Goal: Transaction & Acquisition: Purchase product/service

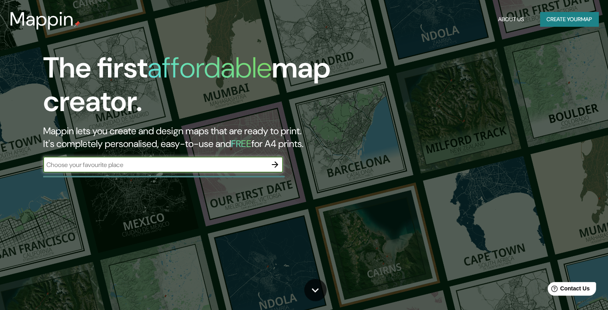
click at [168, 164] on input "text" at bounding box center [155, 164] width 224 height 9
click at [195, 162] on input "text" at bounding box center [155, 164] width 224 height 9
paste input "Av. [PERSON_NAME], [GEOGRAPHIC_DATA][PERSON_NAME], 54784 [GEOGRAPHIC_DATA][PERS…"
type input "Av. [PERSON_NAME], [GEOGRAPHIC_DATA][PERSON_NAME], 54784 [GEOGRAPHIC_DATA][PERS…"
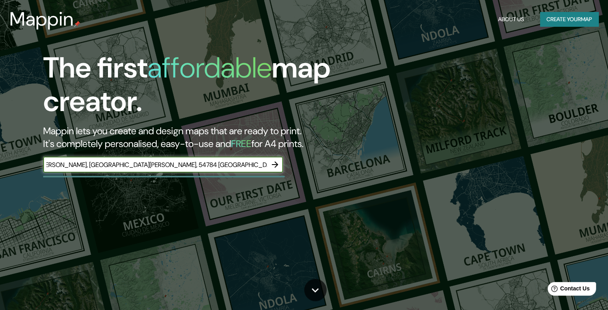
click at [276, 163] on icon "button" at bounding box center [275, 165] width 6 height 6
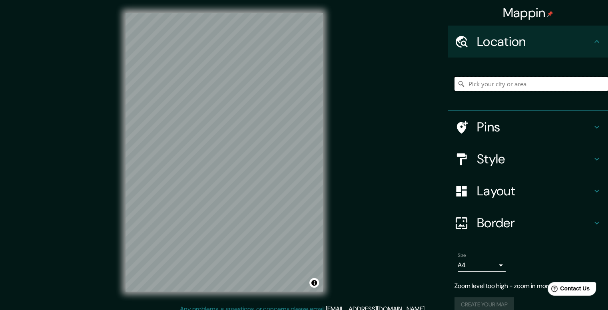
click at [466, 86] on input "Pick your city or area" at bounding box center [532, 84] width 154 height 14
type input "t"
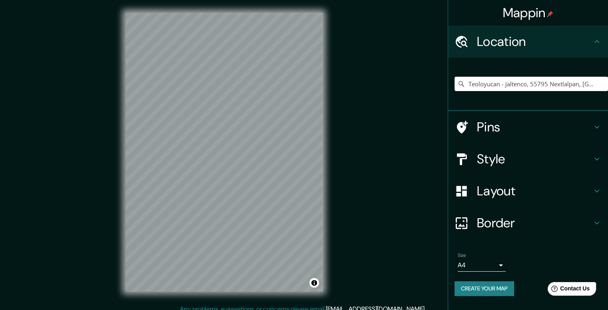
click at [521, 166] on h4 "Style" at bounding box center [534, 159] width 115 height 16
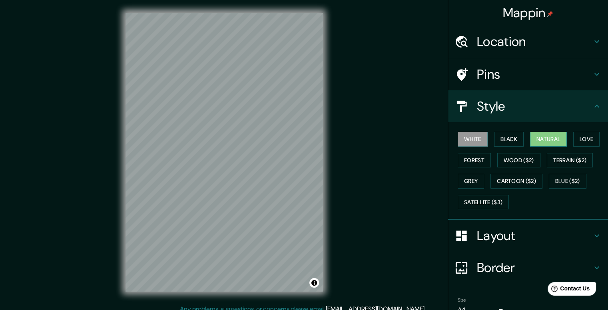
click at [531, 142] on button "Natural" at bounding box center [548, 139] width 37 height 15
click at [581, 137] on button "Love" at bounding box center [587, 139] width 26 height 15
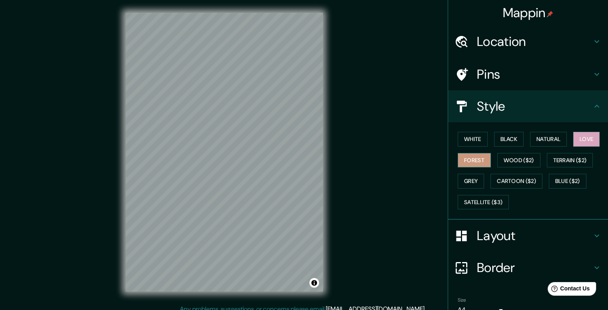
click at [471, 162] on button "Forest" at bounding box center [474, 160] width 33 height 15
click at [512, 159] on button "Wood ($2)" at bounding box center [519, 160] width 43 height 15
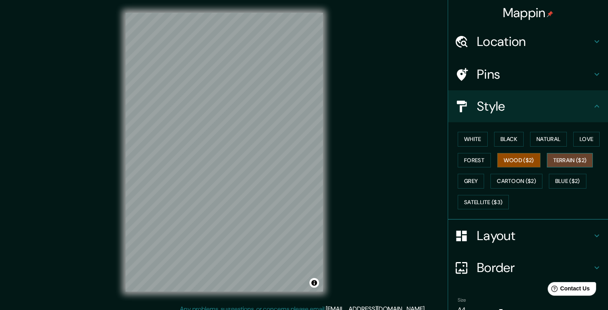
click at [565, 160] on button "Terrain ($2)" at bounding box center [570, 160] width 46 height 15
click at [558, 182] on button "Blue ($2)" at bounding box center [568, 181] width 38 height 15
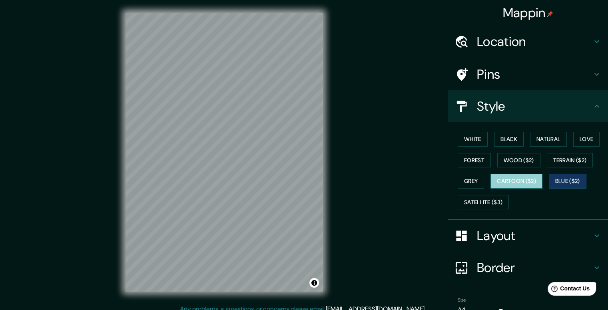
click at [518, 184] on button "Cartoon ($2)" at bounding box center [517, 181] width 52 height 15
click at [467, 180] on button "Grey" at bounding box center [471, 181] width 26 height 15
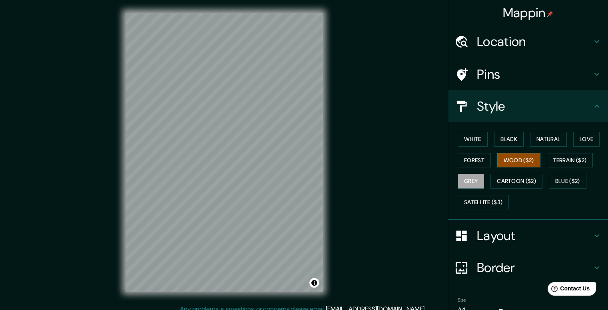
click at [500, 165] on button "Wood ($2)" at bounding box center [519, 160] width 43 height 15
click at [582, 142] on button "Love" at bounding box center [587, 139] width 26 height 15
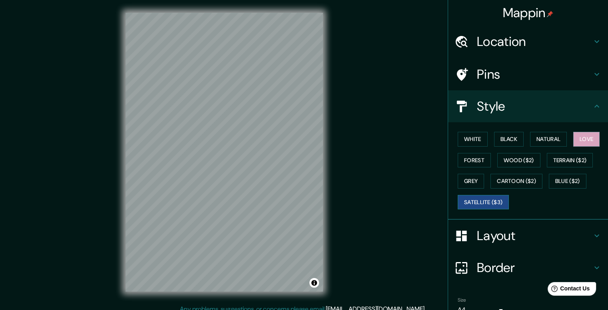
click at [464, 204] on button "Satellite ($3)" at bounding box center [483, 202] width 51 height 15
click at [377, 208] on div "Mappin Location [GEOGRAPHIC_DATA] - [GEOGRAPHIC_DATA], 55795 Nextlalpan, [GEOGR…" at bounding box center [304, 159] width 608 height 318
click at [577, 141] on button "Love" at bounding box center [587, 139] width 26 height 15
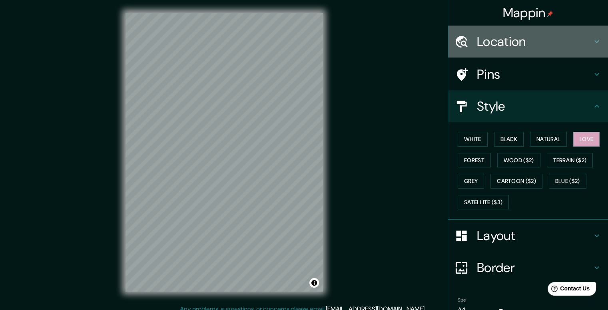
click at [514, 44] on h4 "Location" at bounding box center [534, 42] width 115 height 16
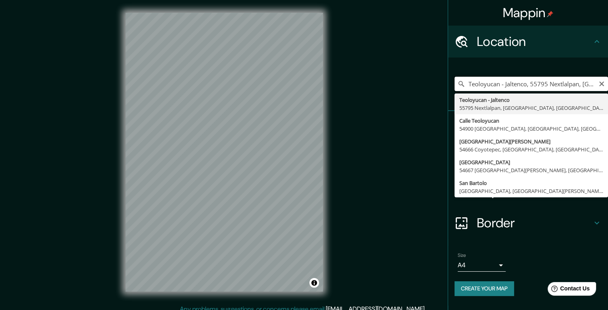
click at [507, 86] on input "Teoloyucan - Jaltenco, 55795 Nextlalpan, [GEOGRAPHIC_DATA], [GEOGRAPHIC_DATA]" at bounding box center [532, 84] width 154 height 14
drag, startPoint x: 506, startPoint y: 86, endPoint x: 614, endPoint y: 79, distance: 108.7
click at [608, 79] on html "Mappin Location [GEOGRAPHIC_DATA] - [GEOGRAPHIC_DATA], 55795 Nextlalpan, [GEOGR…" at bounding box center [304, 155] width 608 height 310
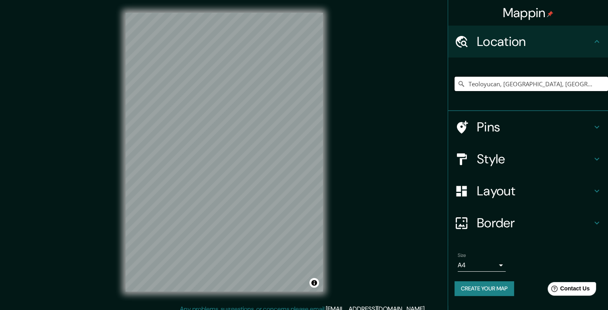
type input "Teoloyucan, [GEOGRAPHIC_DATA], [GEOGRAPHIC_DATA]"
click at [528, 156] on h4 "Style" at bounding box center [534, 159] width 115 height 16
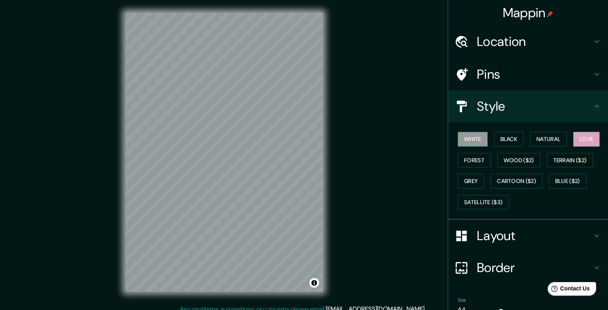
click at [474, 136] on button "White" at bounding box center [473, 139] width 30 height 15
click at [499, 138] on button "Black" at bounding box center [509, 139] width 30 height 15
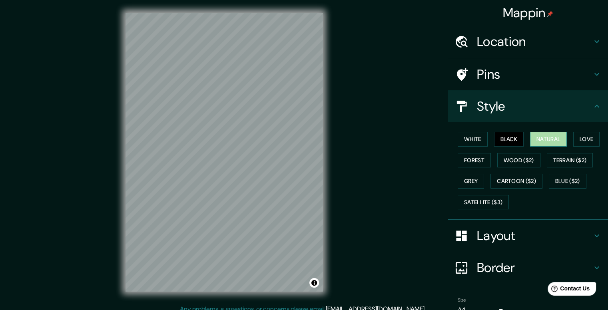
click at [539, 136] on button "Natural" at bounding box center [548, 139] width 37 height 15
click at [478, 160] on button "Forest" at bounding box center [474, 160] width 33 height 15
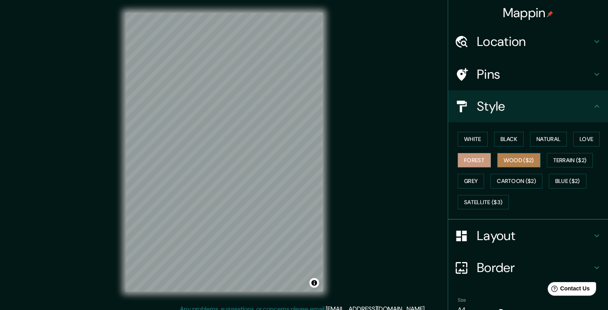
click at [503, 160] on button "Wood ($2)" at bounding box center [519, 160] width 43 height 15
click at [556, 161] on button "Terrain ($2)" at bounding box center [570, 160] width 46 height 15
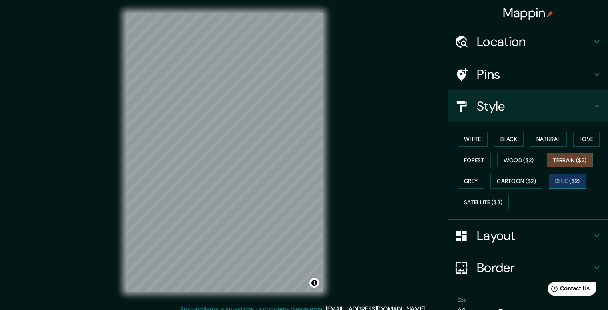
click at [558, 175] on button "Blue ($2)" at bounding box center [568, 181] width 38 height 15
click at [519, 180] on button "Cartoon ($2)" at bounding box center [517, 181] width 52 height 15
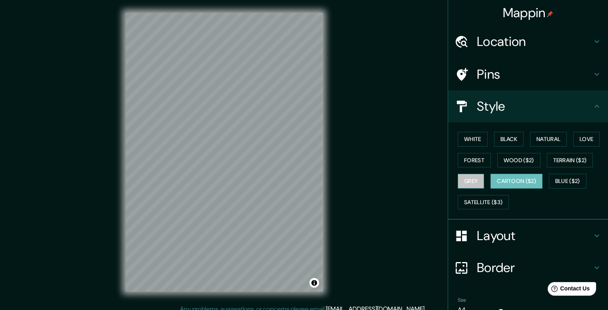
click at [466, 180] on button "Grey" at bounding box center [471, 181] width 26 height 15
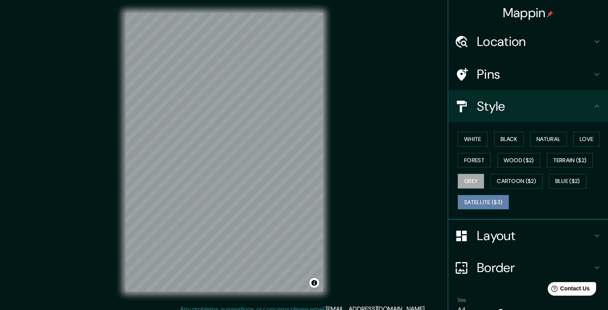
click at [473, 198] on button "Satellite ($3)" at bounding box center [483, 202] width 51 height 15
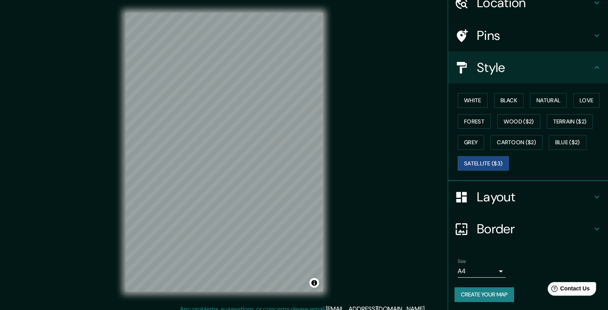
scroll to position [39, 0]
click at [495, 275] on body "Mappin Location [GEOGRAPHIC_DATA], [GEOGRAPHIC_DATA], [GEOGRAPHIC_DATA] [GEOGRA…" at bounding box center [304, 155] width 608 height 310
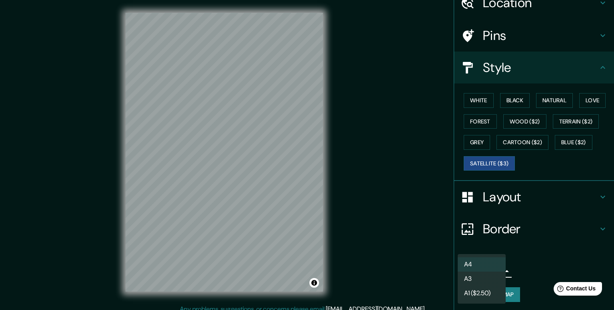
click at [476, 275] on li "A3" at bounding box center [482, 279] width 48 height 14
type input "a4"
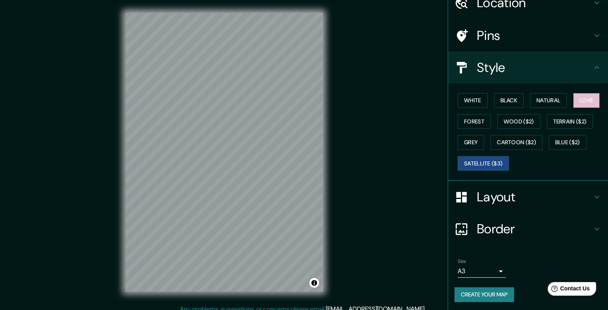
click at [584, 96] on button "Love" at bounding box center [587, 100] width 26 height 15
click at [485, 39] on h4 "Pins" at bounding box center [534, 36] width 115 height 16
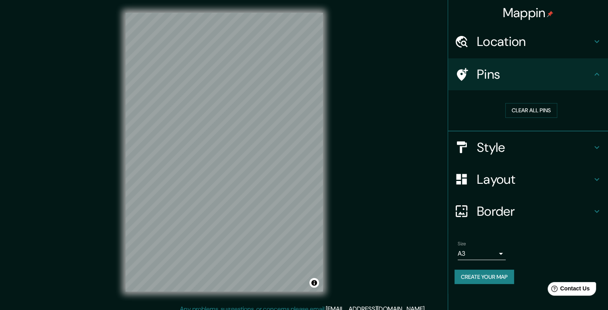
scroll to position [0, 0]
click at [537, 111] on button "Clear all pins" at bounding box center [532, 110] width 52 height 15
click at [464, 71] on icon at bounding box center [462, 74] width 11 height 13
drag, startPoint x: 464, startPoint y: 71, endPoint x: 380, endPoint y: 93, distance: 86.7
click at [380, 93] on div "Mappin Location [GEOGRAPHIC_DATA], [GEOGRAPHIC_DATA], [GEOGRAPHIC_DATA] [GEOGRA…" at bounding box center [304, 159] width 608 height 318
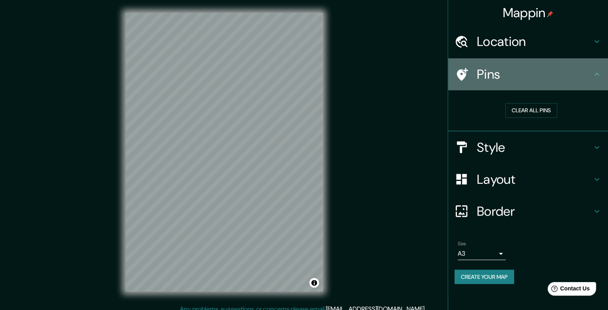
click at [598, 74] on icon at bounding box center [597, 74] width 5 height 3
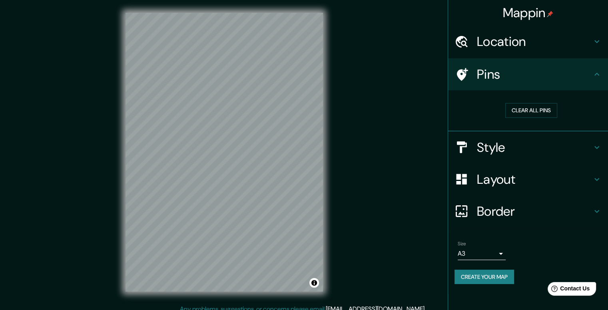
click at [598, 74] on icon at bounding box center [597, 74] width 5 height 3
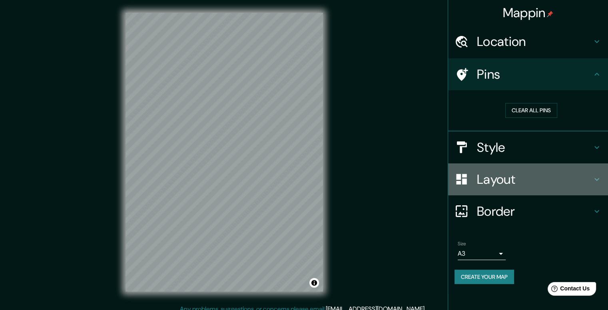
click at [508, 168] on div "Layout" at bounding box center [528, 180] width 160 height 32
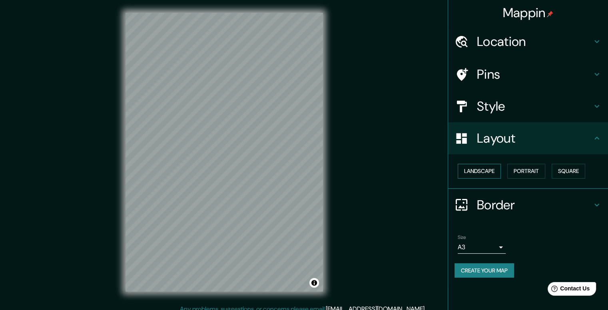
click at [493, 171] on button "Landscape" at bounding box center [479, 171] width 43 height 15
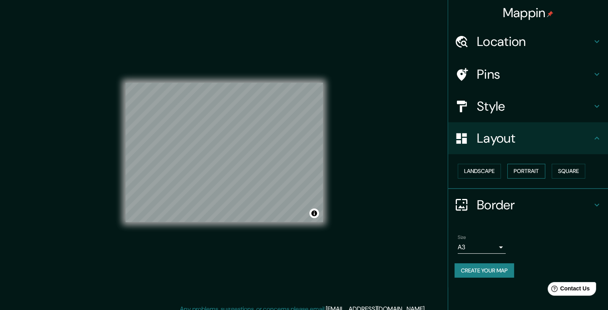
click at [518, 170] on button "Portrait" at bounding box center [527, 171] width 38 height 15
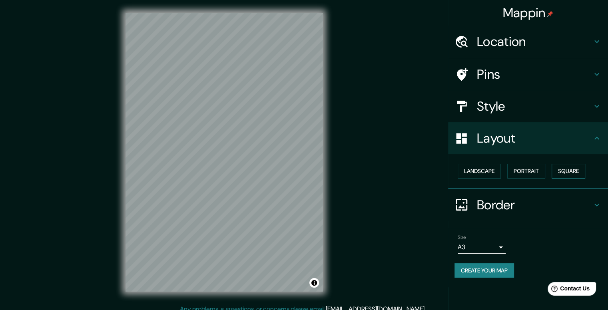
click at [563, 169] on button "Square" at bounding box center [569, 171] width 34 height 15
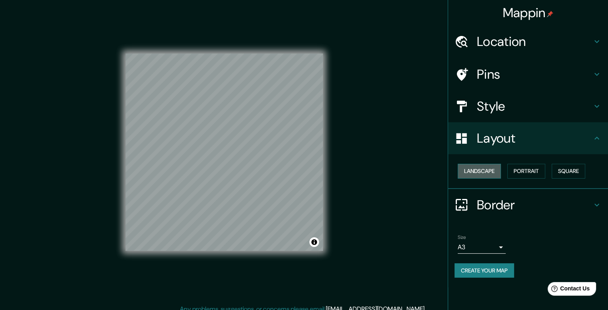
click at [490, 174] on button "Landscape" at bounding box center [479, 171] width 43 height 15
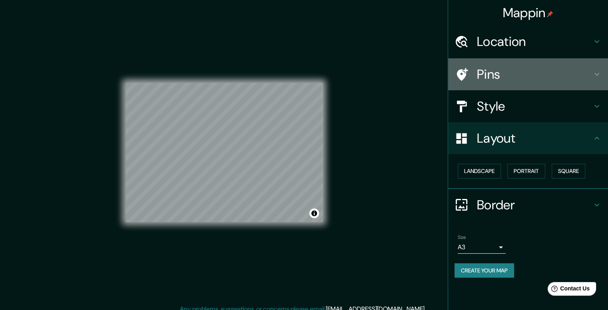
click at [490, 78] on h4 "Pins" at bounding box center [534, 74] width 115 height 16
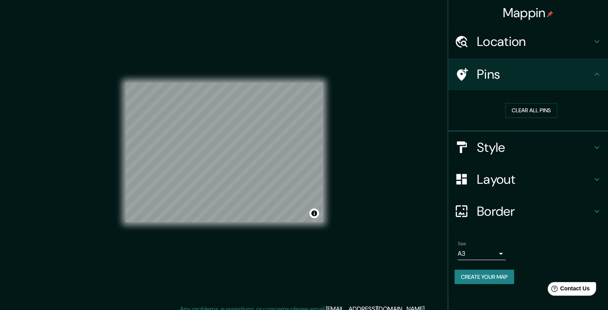
click at [461, 75] on icon at bounding box center [462, 74] width 11 height 13
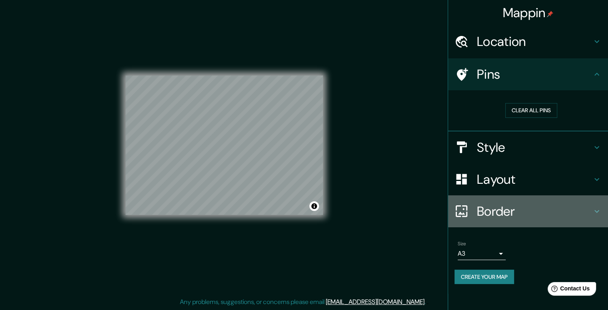
click at [508, 210] on h4 "Border" at bounding box center [534, 212] width 115 height 16
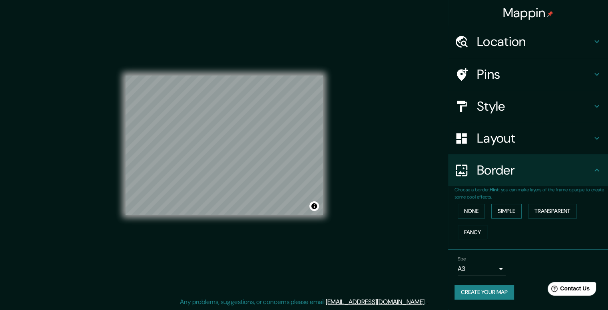
click at [504, 208] on button "Simple" at bounding box center [507, 211] width 30 height 15
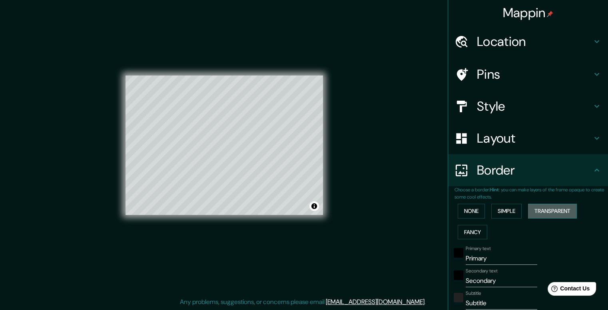
click at [541, 207] on button "Transparent" at bounding box center [552, 211] width 49 height 15
click at [469, 228] on button "Fancy" at bounding box center [473, 232] width 30 height 15
click at [471, 212] on button "None" at bounding box center [471, 211] width 27 height 15
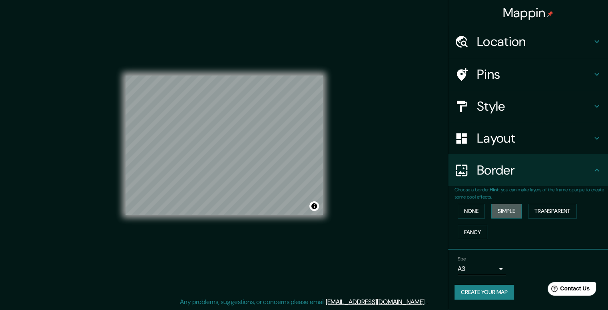
click at [495, 210] on button "Simple" at bounding box center [507, 211] width 30 height 15
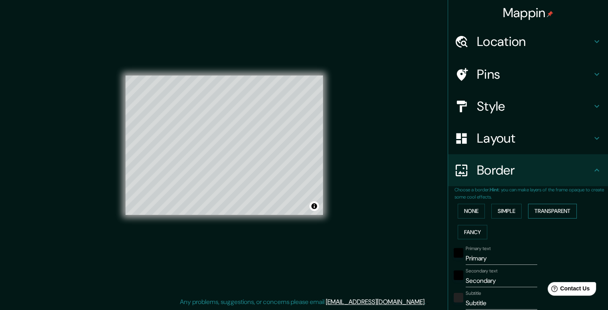
click at [528, 213] on button "Transparent" at bounding box center [552, 211] width 49 height 15
click at [459, 229] on button "Fancy" at bounding box center [473, 232] width 30 height 15
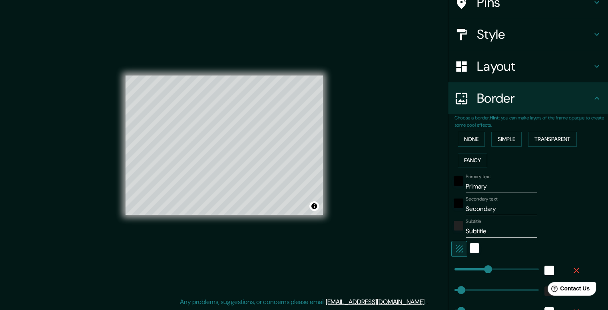
scroll to position [136, 0]
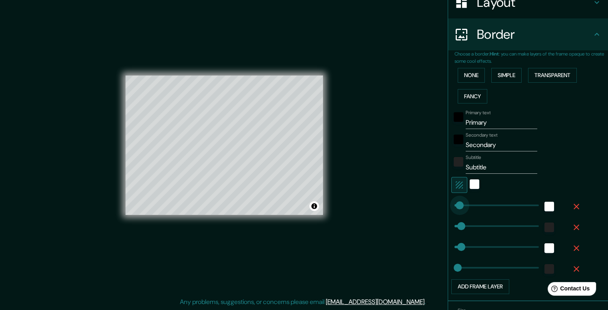
type input "29"
drag, startPoint x: 483, startPoint y: 205, endPoint x: 454, endPoint y: 207, distance: 29.3
type input "40"
type input "20"
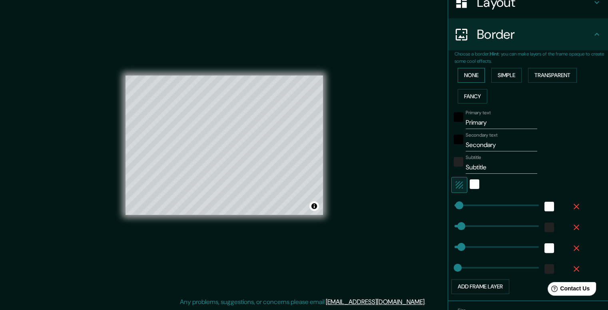
click at [463, 78] on button "None" at bounding box center [471, 75] width 27 height 15
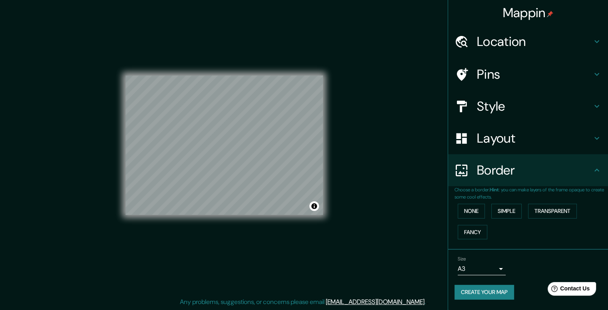
click at [482, 70] on h4 "Pins" at bounding box center [534, 74] width 115 height 16
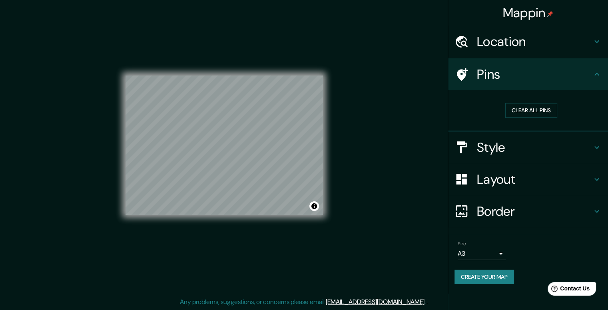
click at [482, 70] on h4 "Pins" at bounding box center [534, 74] width 115 height 16
click at [466, 74] on icon at bounding box center [462, 74] width 11 height 13
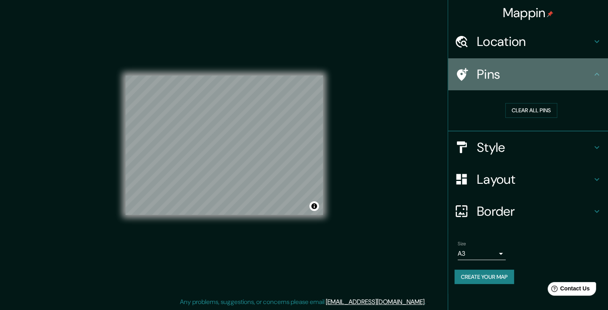
click at [466, 74] on icon at bounding box center [462, 74] width 11 height 13
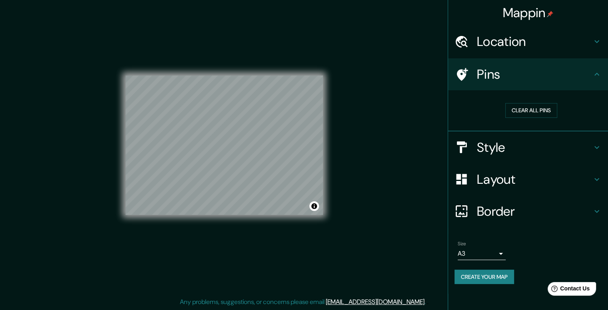
drag, startPoint x: 478, startPoint y: 74, endPoint x: 488, endPoint y: 74, distance: 10.0
click at [488, 74] on h4 "Pins" at bounding box center [534, 74] width 115 height 16
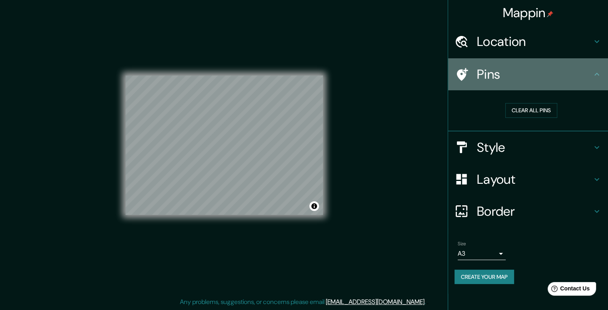
click at [488, 74] on h4 "Pins" at bounding box center [534, 74] width 115 height 16
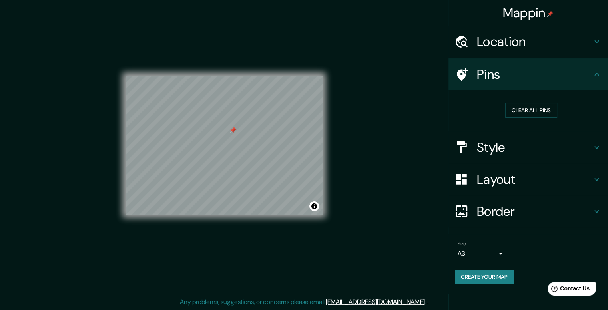
drag, startPoint x: 213, startPoint y: 109, endPoint x: 234, endPoint y: 130, distance: 29.4
click at [234, 130] on div at bounding box center [233, 130] width 6 height 6
click at [515, 108] on button "Clear all pins" at bounding box center [532, 110] width 52 height 15
click at [517, 108] on button "Clear all pins" at bounding box center [532, 110] width 52 height 15
click at [518, 107] on button "Clear all pins" at bounding box center [532, 110] width 52 height 15
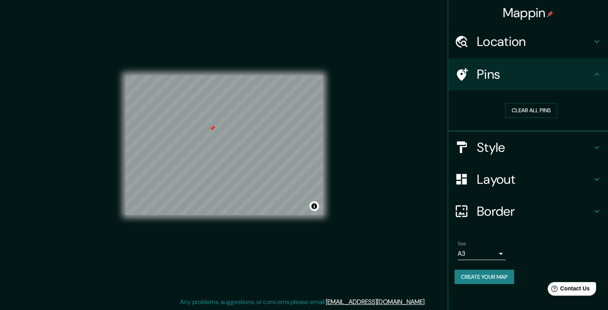
click at [474, 272] on button "Create your map" at bounding box center [485, 277] width 60 height 15
click at [484, 278] on button "Create your map" at bounding box center [485, 277] width 60 height 15
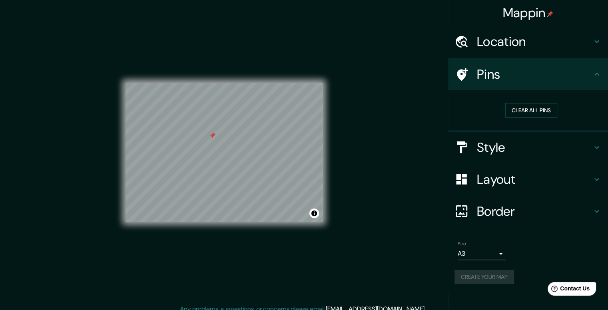
scroll to position [7, 0]
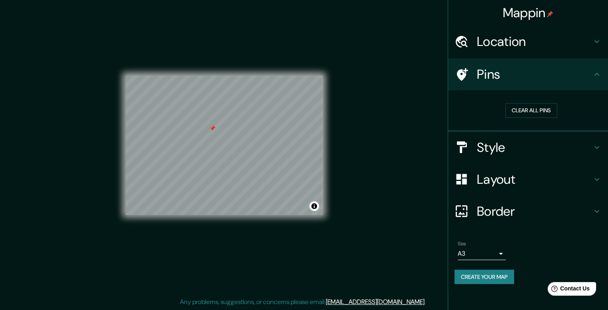
click at [547, 138] on div "Style" at bounding box center [528, 148] width 160 height 32
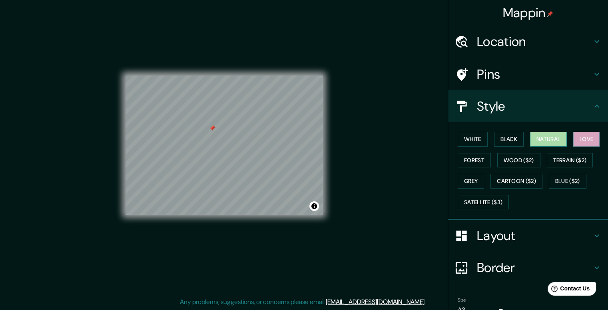
click at [545, 138] on button "Natural" at bounding box center [548, 139] width 37 height 15
click at [512, 138] on button "Black" at bounding box center [509, 139] width 30 height 15
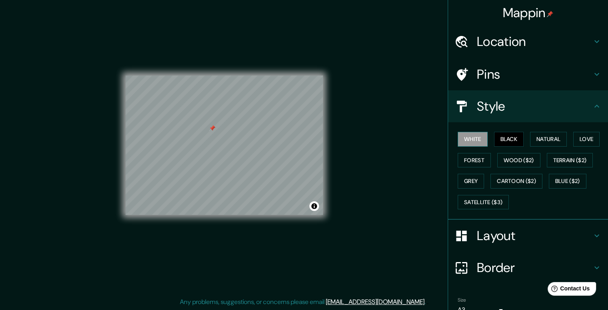
click at [477, 138] on button "White" at bounding box center [473, 139] width 30 height 15
click at [579, 141] on button "Love" at bounding box center [587, 139] width 26 height 15
